Goal: Task Accomplishment & Management: Complete application form

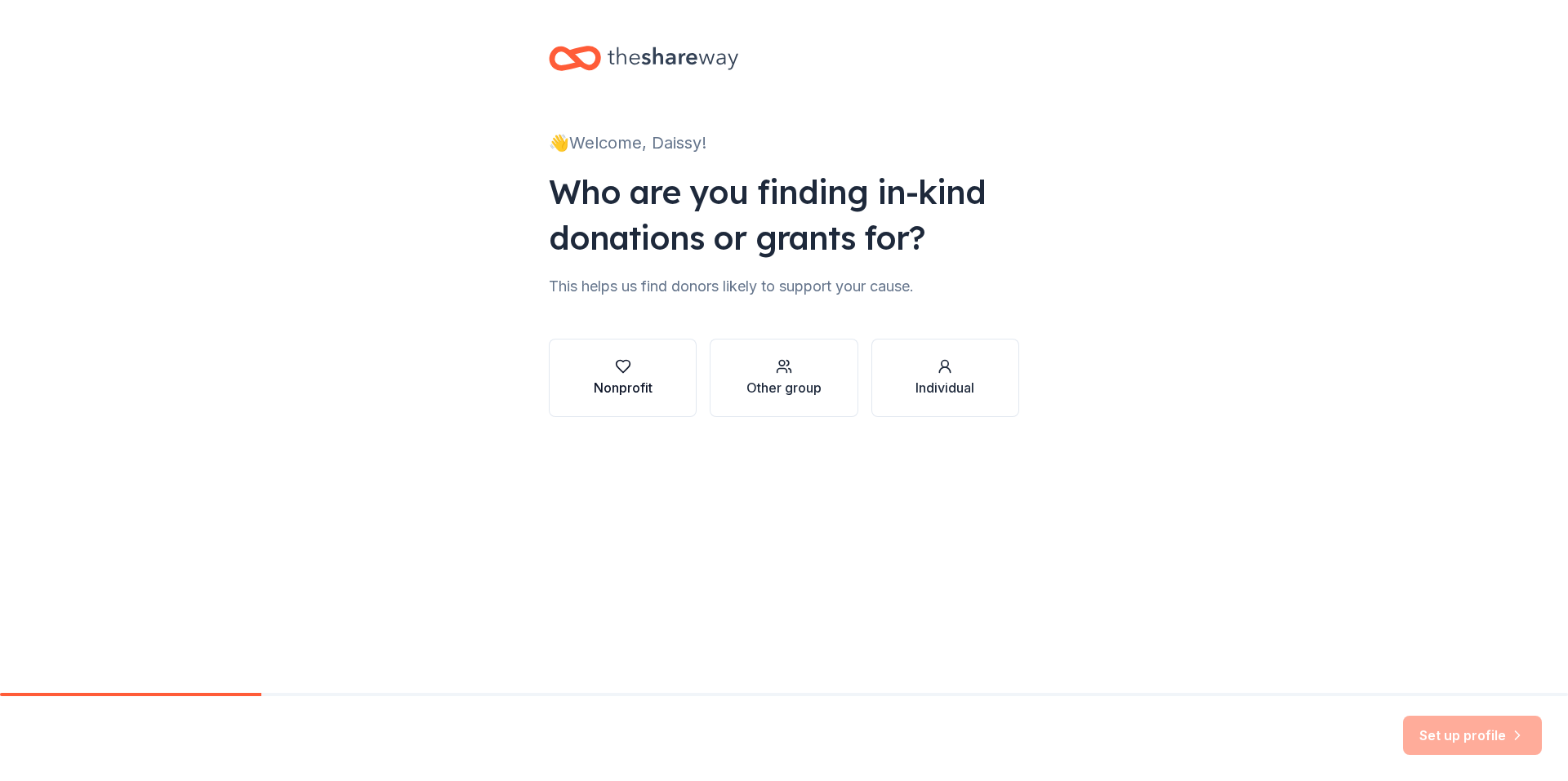
click at [638, 360] on div "button" at bounding box center [623, 367] width 59 height 17
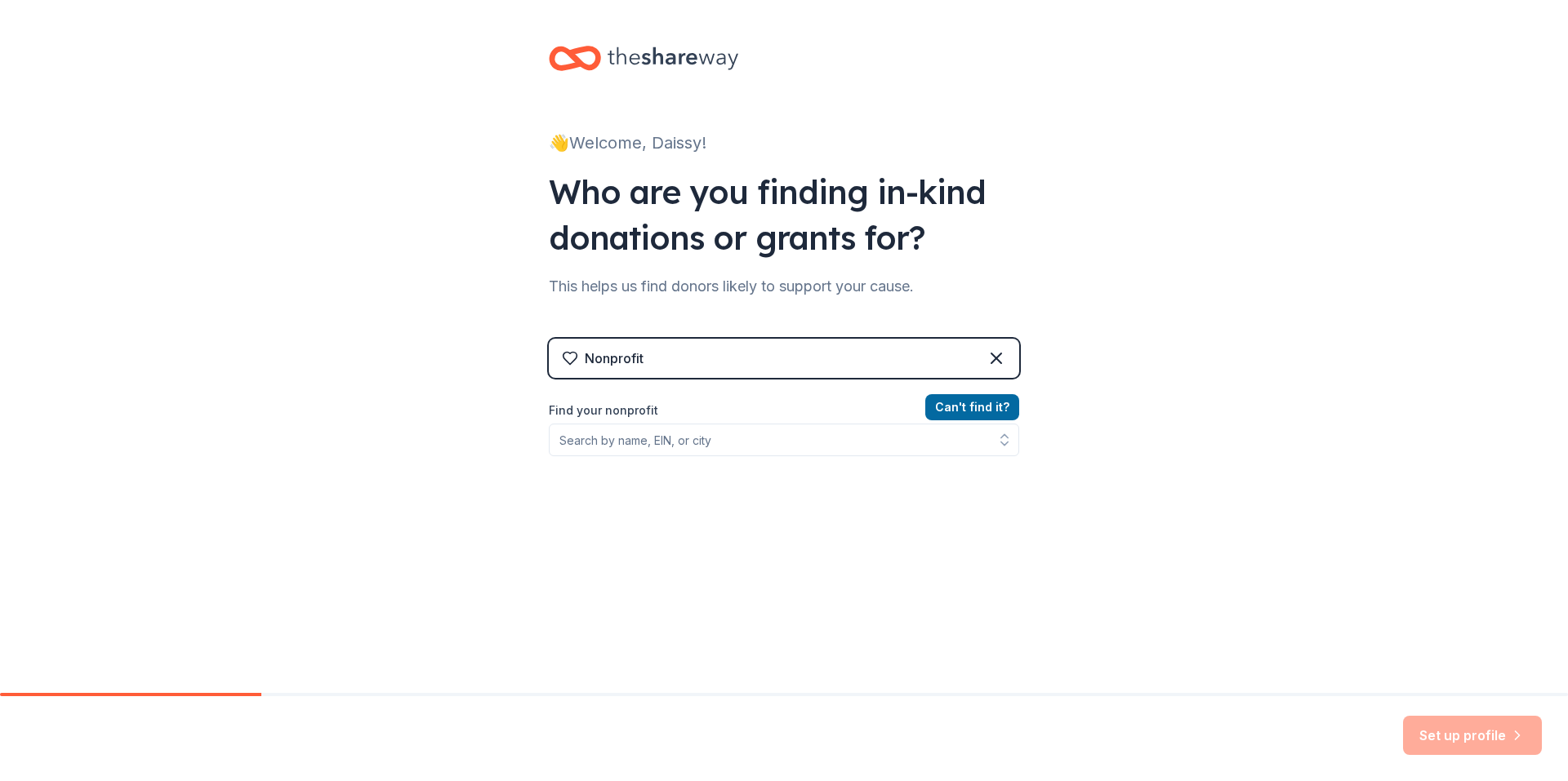
click at [730, 415] on label "Find your nonprofit" at bounding box center [784, 411] width 471 height 20
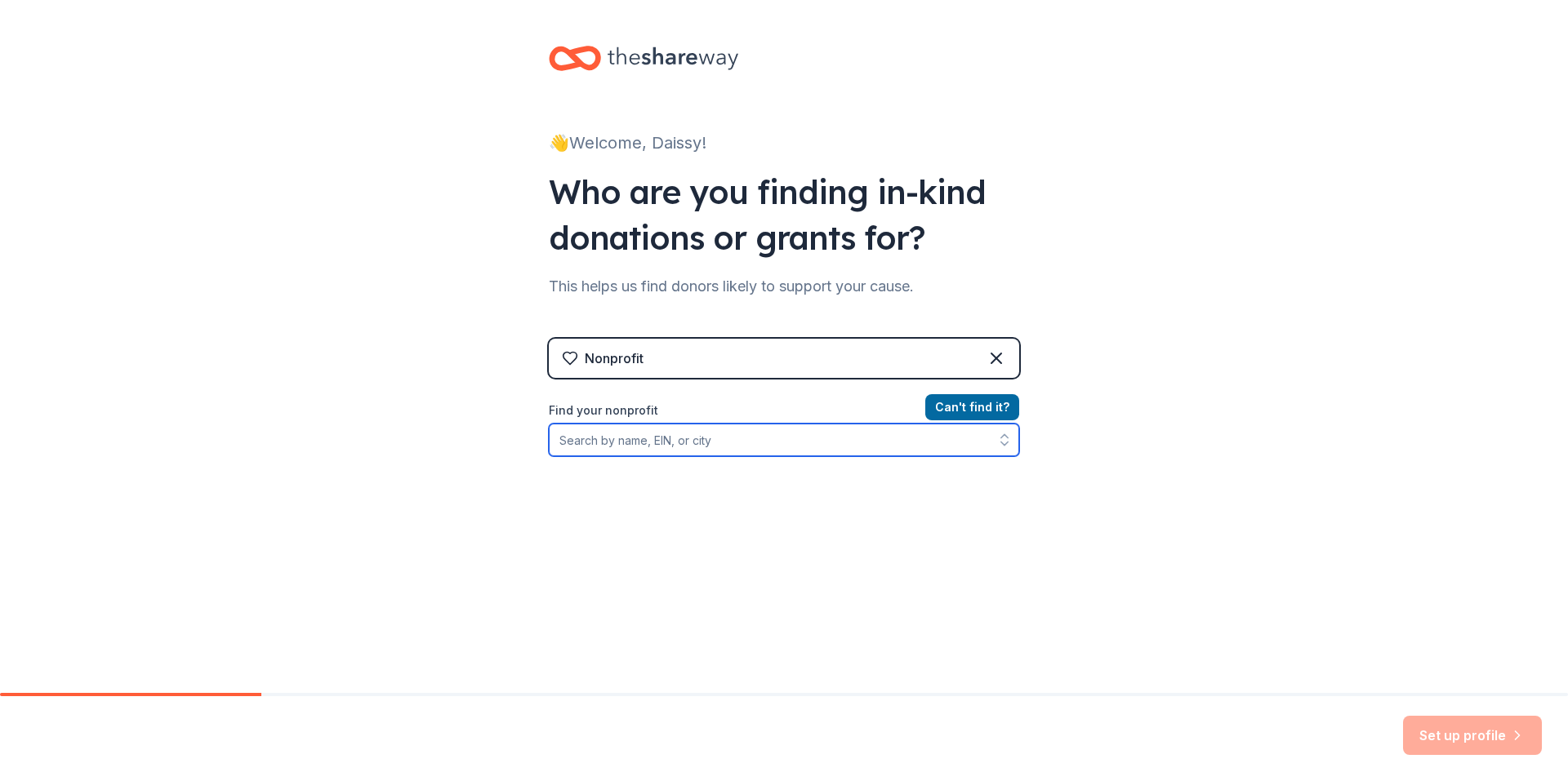
click at [749, 449] on input "Find your nonprofit" at bounding box center [784, 440] width 471 height 33
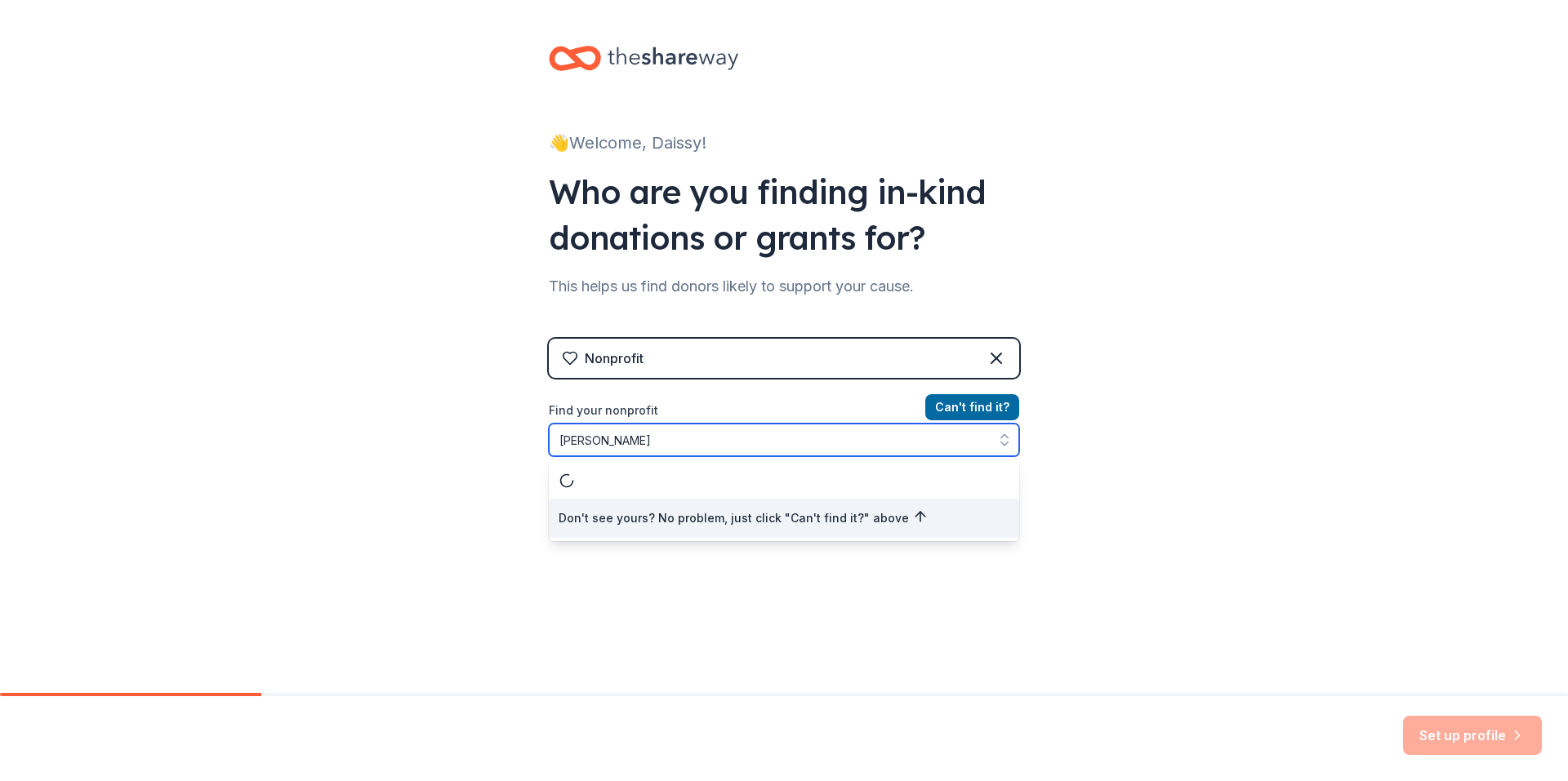
type input "[PERSON_NAME]"
